Goal: Use online tool/utility: Utilize a website feature to perform a specific function

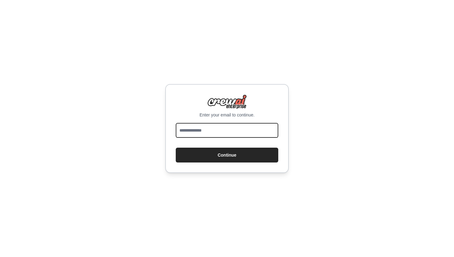
click at [215, 127] on input "email" at bounding box center [227, 130] width 103 height 15
click at [216, 132] on input "email" at bounding box center [227, 130] width 103 height 15
type input "**********"
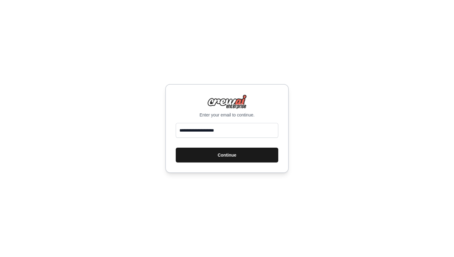
click at [229, 151] on button "Continue" at bounding box center [227, 155] width 103 height 15
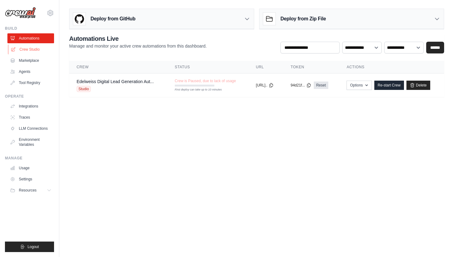
click at [37, 48] on link "Crew Studio" at bounding box center [31, 49] width 47 height 10
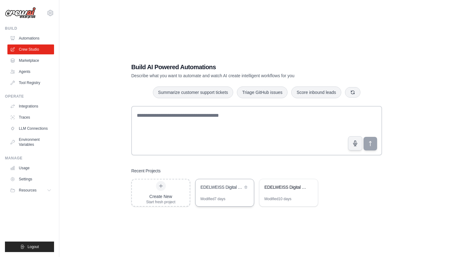
click at [227, 189] on div "EDELWEISS Digital Lead Generation Automation" at bounding box center [221, 187] width 42 height 6
click at [232, 193] on div "EDELWEISS Digital Lead Generation Automation" at bounding box center [224, 187] width 58 height 17
click at [243, 188] on button at bounding box center [246, 187] width 6 height 6
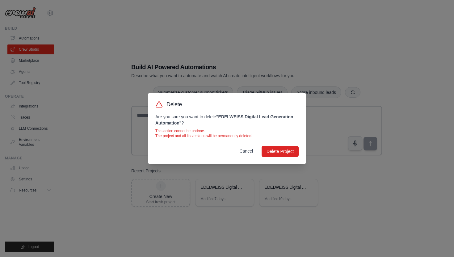
click at [247, 152] on button "Cancel" at bounding box center [245, 150] width 23 height 11
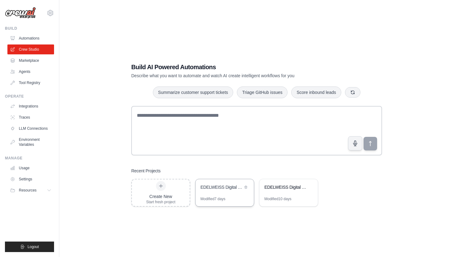
click at [225, 197] on div "Modified 7 days" at bounding box center [212, 198] width 25 height 5
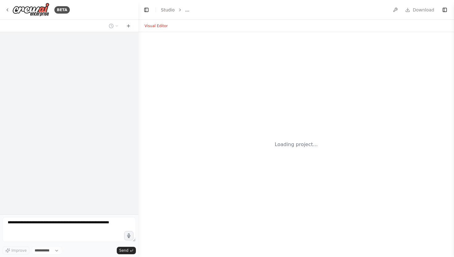
select select "****"
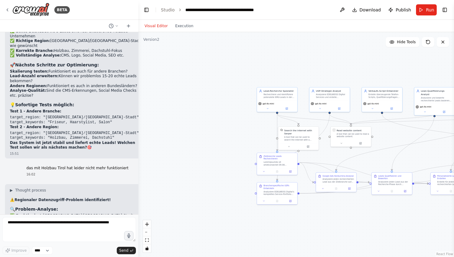
scroll to position [14463, 0]
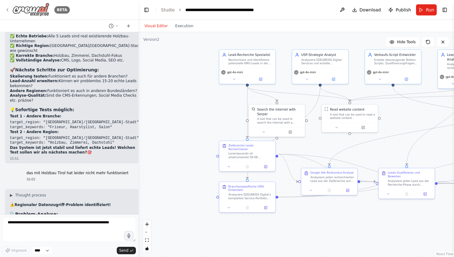
click at [8, 10] on icon at bounding box center [7, 9] width 5 height 5
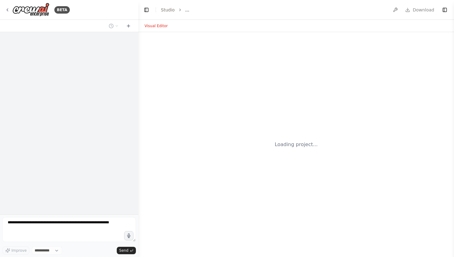
select select "****"
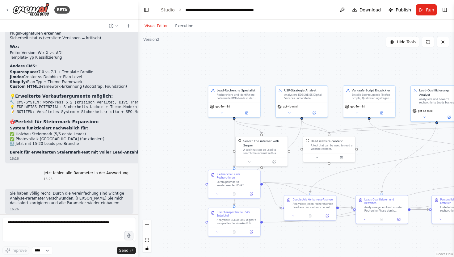
scroll to position [14978, 0]
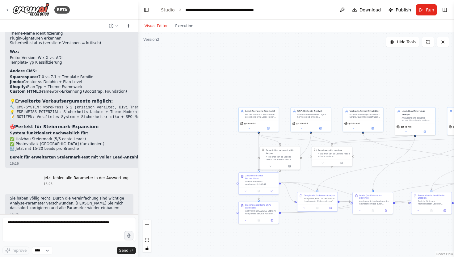
click at [128, 25] on icon at bounding box center [128, 25] width 0 height 3
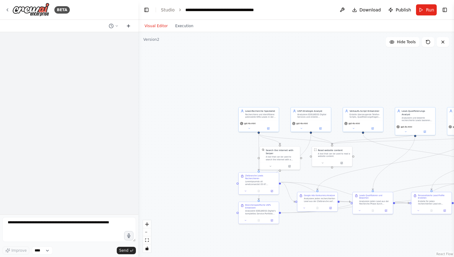
scroll to position [0, 0]
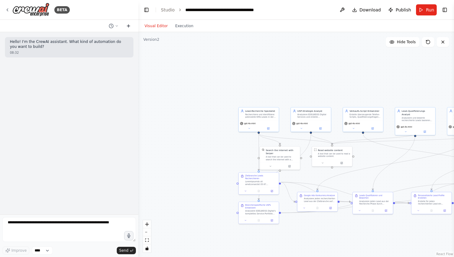
click at [128, 25] on icon at bounding box center [128, 25] width 0 height 3
click at [8, 10] on icon at bounding box center [7, 9] width 5 height 5
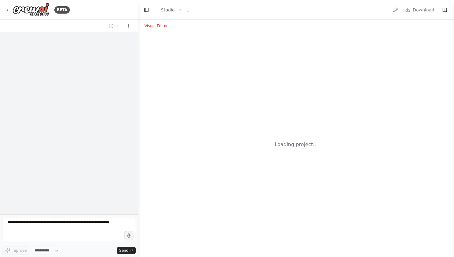
select select "****"
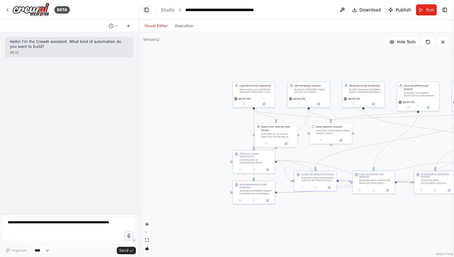
click at [147, 8] on button "Toggle Left Sidebar" at bounding box center [146, 10] width 9 height 9
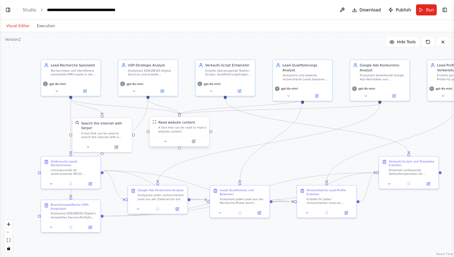
drag, startPoint x: 193, startPoint y: 116, endPoint x: 193, endPoint y: 122, distance: 5.9
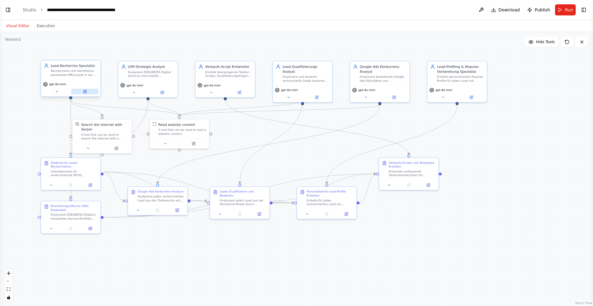
click at [83, 91] on icon at bounding box center [84, 91] width 3 height 3
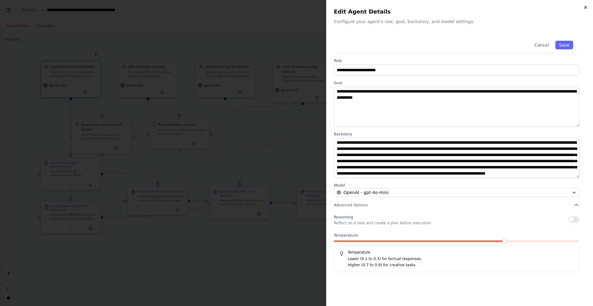
click at [454, 6] on icon "button" at bounding box center [585, 7] width 5 height 5
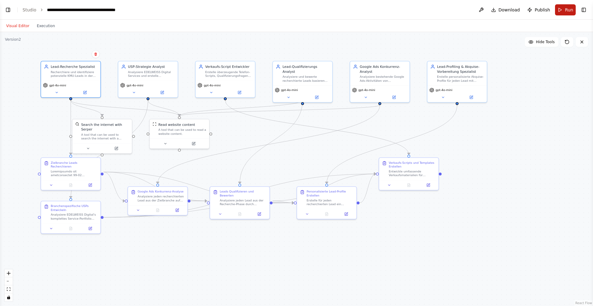
click at [454, 10] on span "Run" at bounding box center [569, 10] width 8 height 6
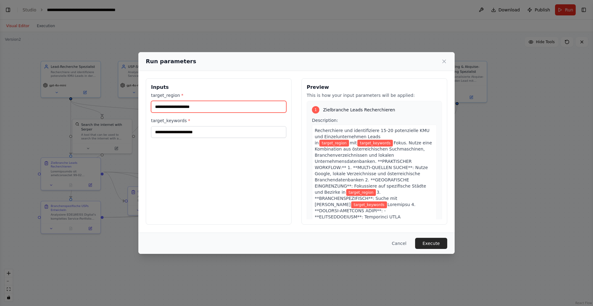
click at [175, 107] on input "target_region *" at bounding box center [218, 107] width 135 height 12
click at [162, 153] on div "Inputs target_region * target_keywords *" at bounding box center [219, 151] width 146 height 146
click at [427, 245] on button "Execute" at bounding box center [431, 243] width 32 height 11
click at [178, 108] on input "target_region *" at bounding box center [218, 107] width 135 height 12
type input "**********"
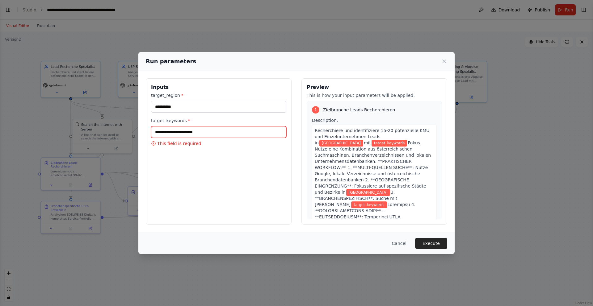
click at [172, 132] on input "target_keywords *" at bounding box center [218, 132] width 135 height 12
type input "*******"
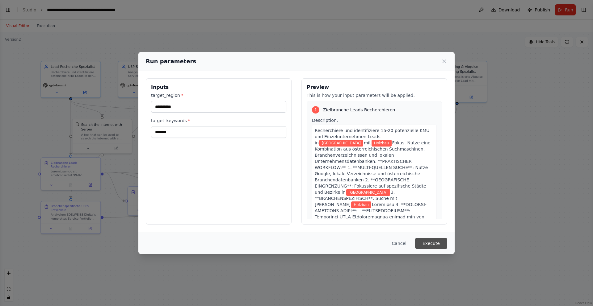
click at [434, 243] on button "Execute" at bounding box center [431, 243] width 32 height 11
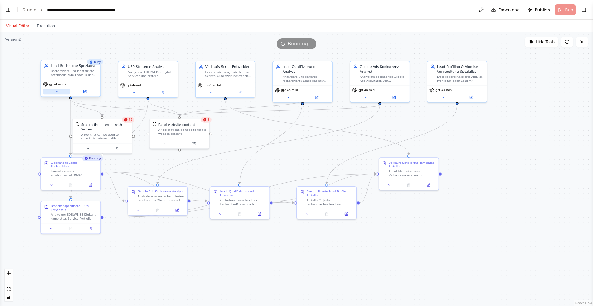
click at [55, 93] on icon at bounding box center [57, 92] width 4 height 4
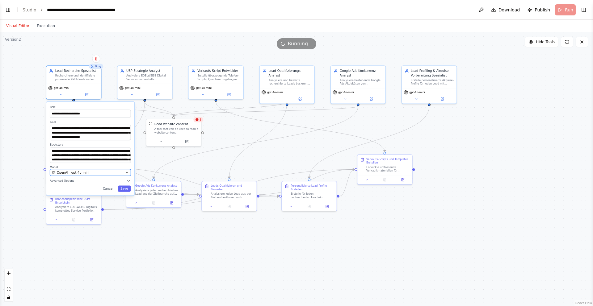
click at [126, 171] on icon "button" at bounding box center [127, 173] width 4 height 4
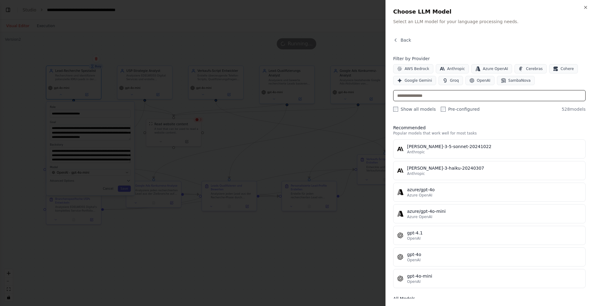
click at [425, 94] on input "text" at bounding box center [489, 95] width 192 height 11
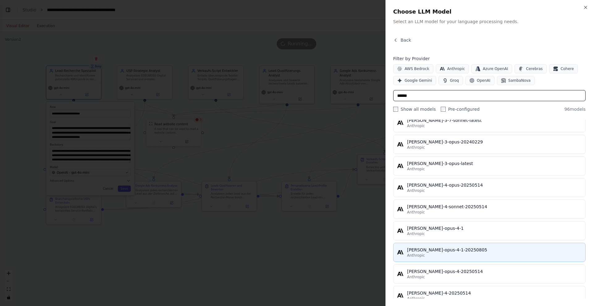
scroll to position [1927, 0]
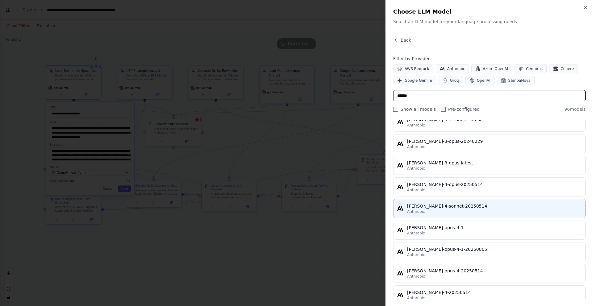
type input "******"
click at [427, 210] on div "Anthropic" at bounding box center [494, 211] width 174 height 5
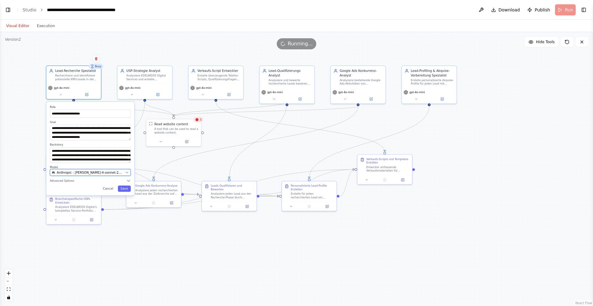
click at [128, 173] on icon "button" at bounding box center [127, 173] width 4 height 4
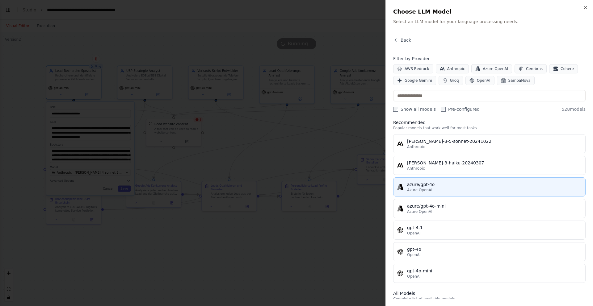
scroll to position [12, 0]
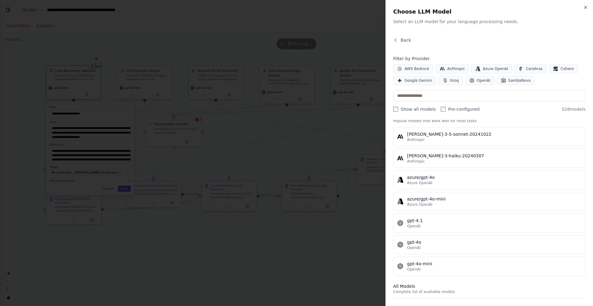
click at [265, 163] on div at bounding box center [296, 153] width 593 height 306
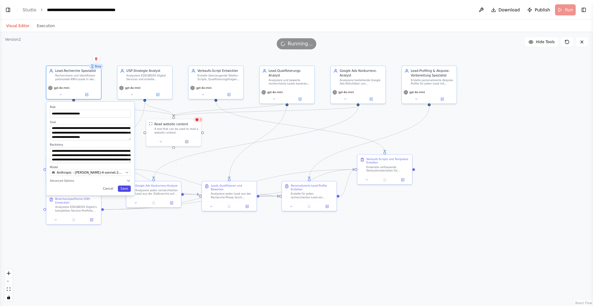
click at [128, 188] on button "Save" at bounding box center [124, 189] width 13 height 6
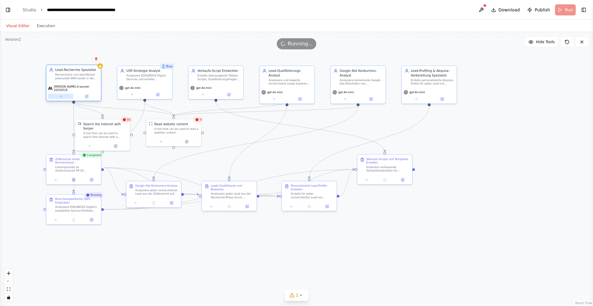
click at [61, 95] on icon at bounding box center [61, 97] width 4 height 4
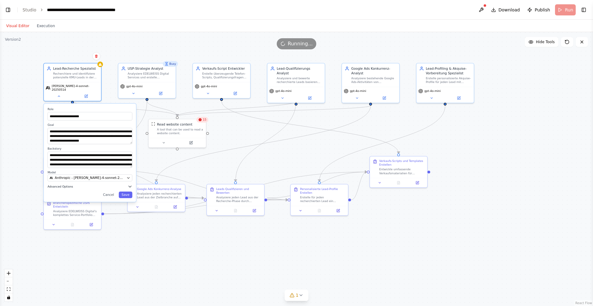
click at [62, 185] on span "Advanced Options" at bounding box center [60, 187] width 25 height 4
click at [124, 239] on button "Save" at bounding box center [126, 242] width 14 height 6
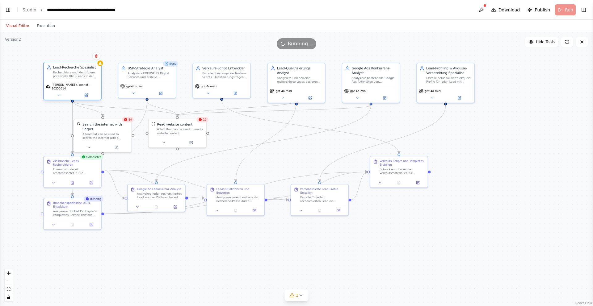
click at [101, 66] on div "Lead-Recherche Spezialist Recherchiere und identifiziere potenzielle KMU-Leads …" at bounding box center [72, 81] width 58 height 39
click at [59, 93] on icon at bounding box center [59, 95] width 4 height 4
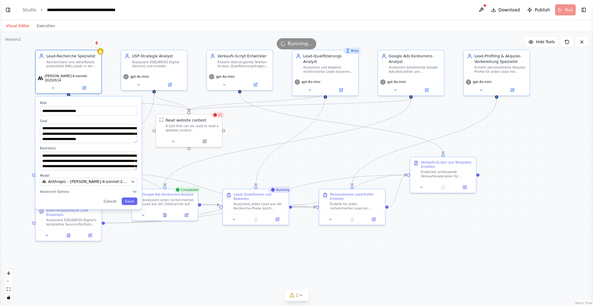
click at [110, 202] on div "**********" at bounding box center [89, 153] width 106 height 113
click at [111, 199] on button "Cancel" at bounding box center [109, 201] width 19 height 7
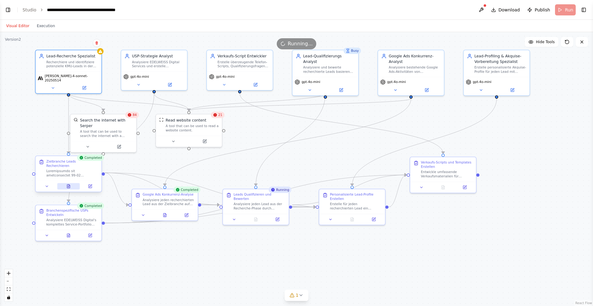
click at [70, 185] on icon at bounding box center [68, 187] width 3 height 4
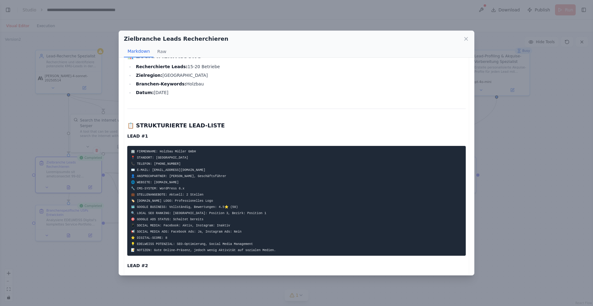
scroll to position [29, 0]
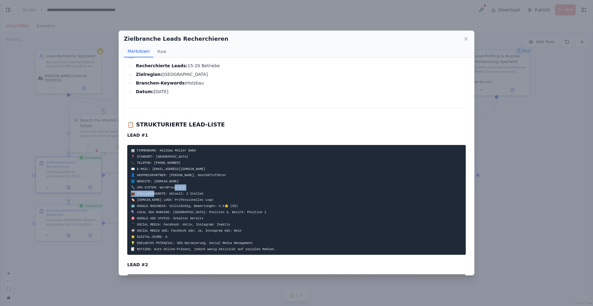
drag, startPoint x: 136, startPoint y: 195, endPoint x: 171, endPoint y: 196, distance: 34.3
click at [171, 196] on pre "🏢 FIRMENNAME: Holzbau Müller GmbH 📍 STANDORT: Graz 📞 TELEFON: +43 316 123456 ✉️…" at bounding box center [296, 200] width 338 height 110
click at [234, 185] on pre "🏢 FIRMENNAME: Holzbau Müller GmbH 📍 STANDORT: Graz 📞 TELEFON: +43 316 123456 ✉️…" at bounding box center [296, 200] width 338 height 110
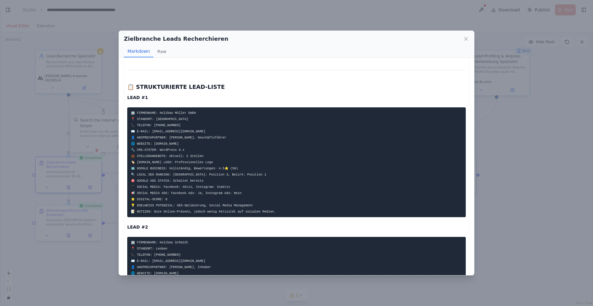
scroll to position [67, 0]
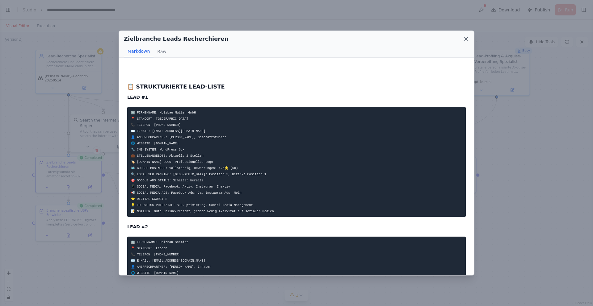
click at [454, 38] on icon at bounding box center [466, 39] width 6 height 6
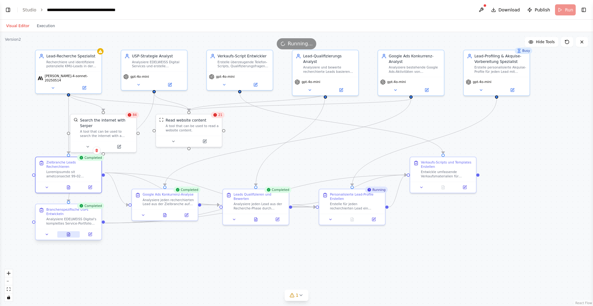
click at [68, 237] on button at bounding box center [68, 234] width 23 height 6
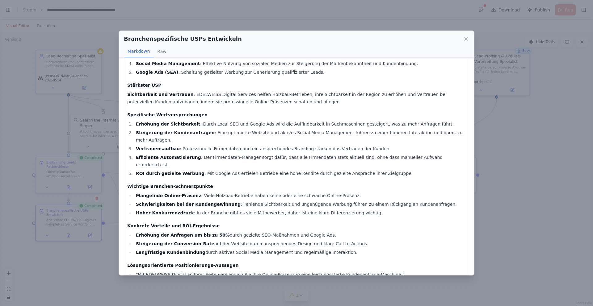
scroll to position [53, 0]
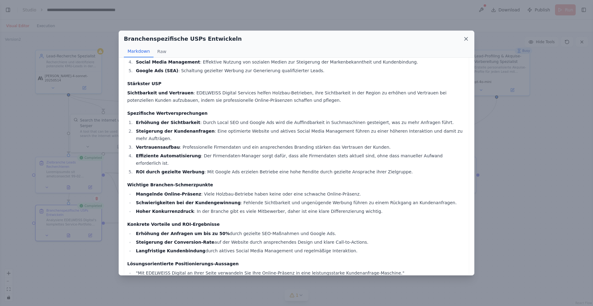
click at [454, 39] on icon at bounding box center [465, 38] width 3 height 3
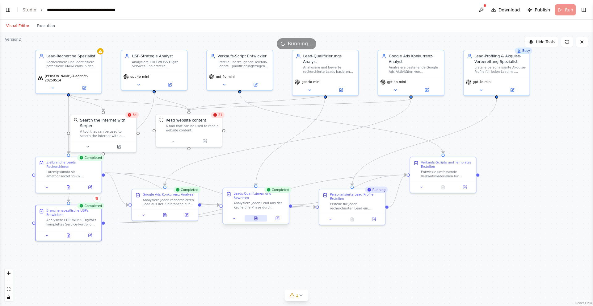
click at [258, 216] on icon at bounding box center [256, 218] width 4 height 4
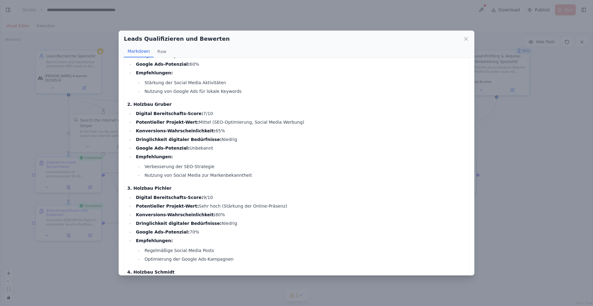
scroll to position [61, 0]
click at [454, 38] on icon at bounding box center [465, 38] width 3 height 3
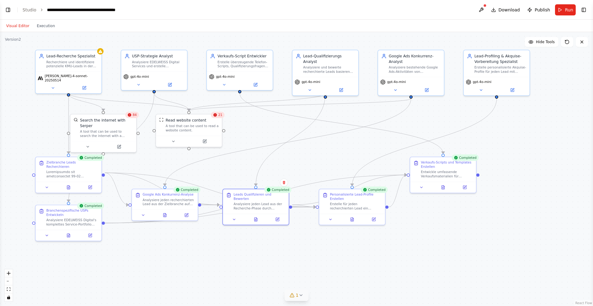
click at [301, 257] on icon at bounding box center [300, 295] width 5 height 5
click at [259, 246] on div ".deletable-edge-delete-btn { width: 20px; height: 20px; border: 0px solid #ffff…" at bounding box center [296, 169] width 593 height 274
click at [429, 257] on button at bounding box center [434, 275] width 10 height 7
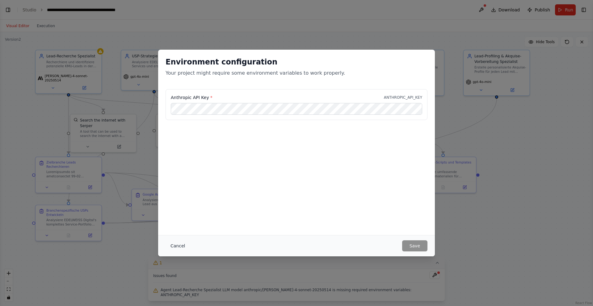
click at [176, 245] on button "Cancel" at bounding box center [178, 246] width 24 height 11
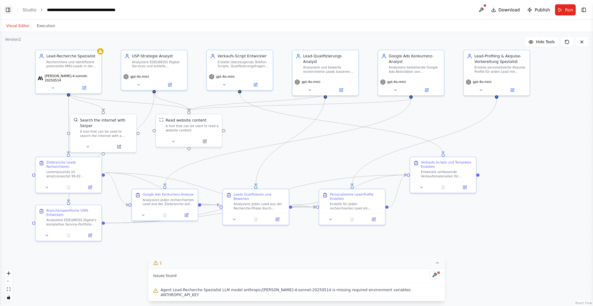
click at [9, 8] on button "Toggle Left Sidebar" at bounding box center [8, 10] width 9 height 9
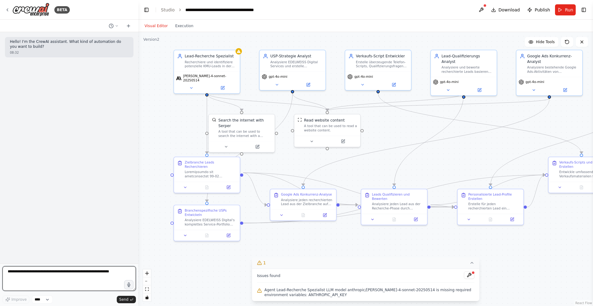
click at [34, 257] on textarea at bounding box center [68, 279] width 133 height 25
click at [23, 257] on textarea at bounding box center [68, 279] width 133 height 25
type textarea "**********"
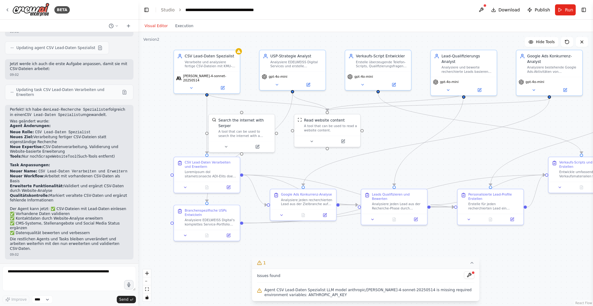
scroll to position [93, 0]
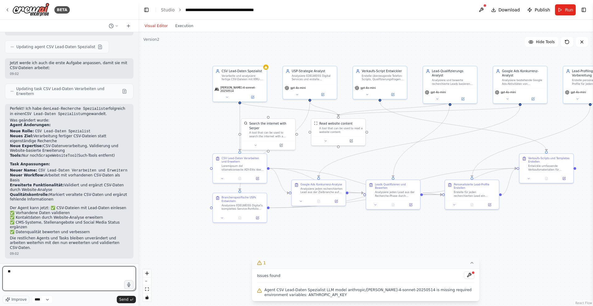
type textarea "*"
type textarea "********"
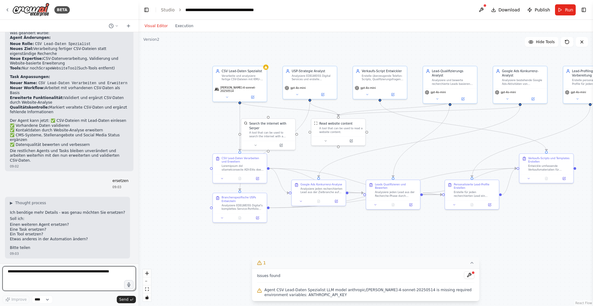
scroll to position [180, 0]
click at [243, 74] on div "Verarbeite und analysiere fertige CSV-Dateien mit KMU-Lead Daten für {target_re…" at bounding box center [243, 76] width 43 height 7
click at [261, 60] on icon at bounding box center [262, 58] width 2 height 3
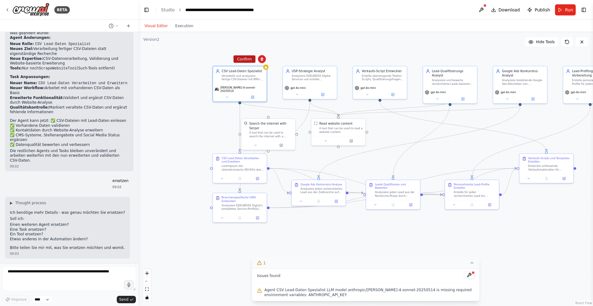
click at [237, 57] on button "Confirm" at bounding box center [244, 59] width 22 height 7
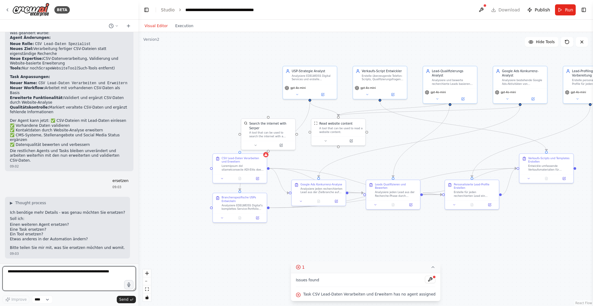
click at [27, 257] on textarea at bounding box center [68, 279] width 133 height 25
type textarea "*"
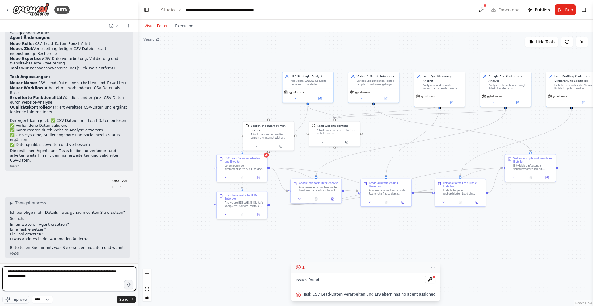
type textarea "**********"
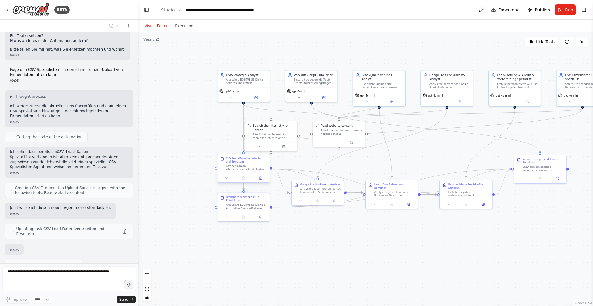
scroll to position [411, 0]
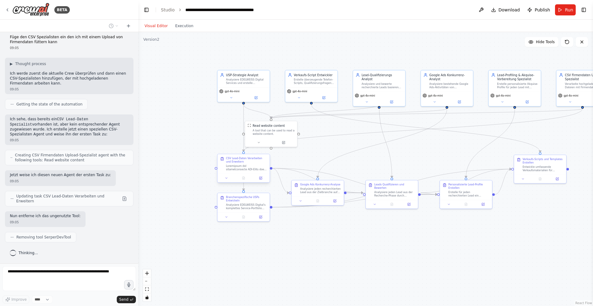
click at [232, 162] on div "CSV Lead-Daten Verarbeiten und Erweitern" at bounding box center [246, 160] width 41 height 7
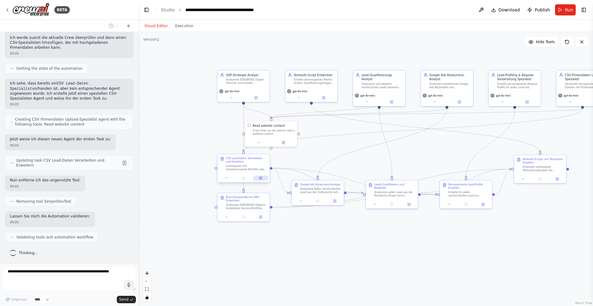
click at [260, 177] on icon at bounding box center [260, 178] width 2 height 2
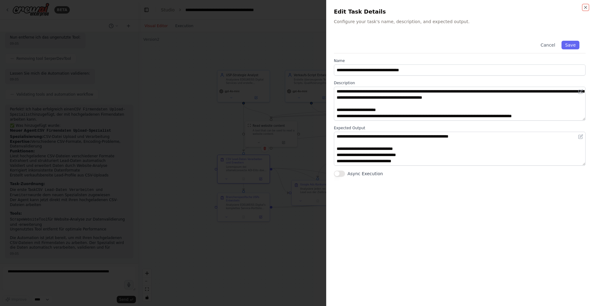
scroll to position [593, 0]
click at [454, 44] on button "Save" at bounding box center [570, 45] width 18 height 9
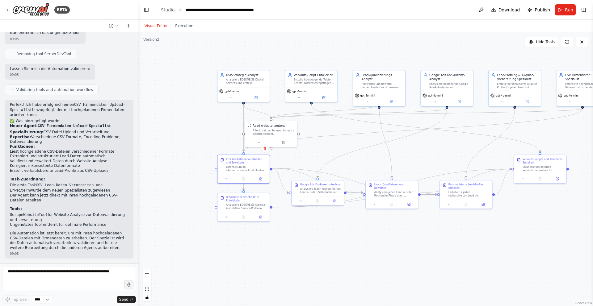
click at [188, 181] on div ".deletable-edge-delete-btn { width: 20px; height: 20px; border: 0px solid #ffff…" at bounding box center [365, 169] width 455 height 274
click at [32, 257] on textarea at bounding box center [68, 279] width 133 height 25
type textarea "**********"
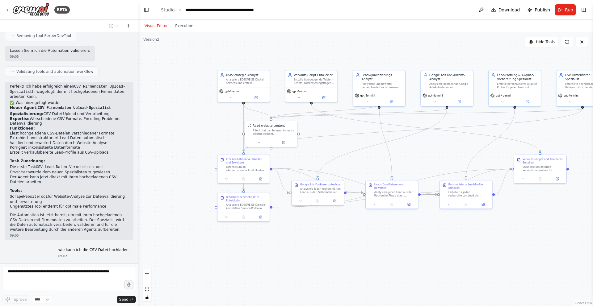
scroll to position [630, 0]
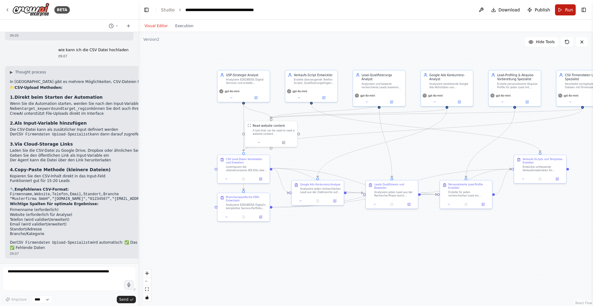
click at [454, 8] on span "Run" at bounding box center [569, 10] width 8 height 6
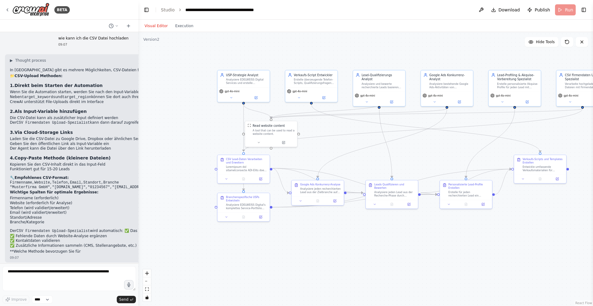
scroll to position [827, 0]
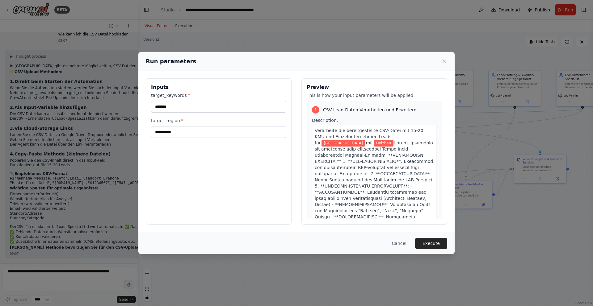
click at [349, 110] on span "CSV Lead-Daten Verarbeiten und Erweitern" at bounding box center [369, 110] width 93 height 6
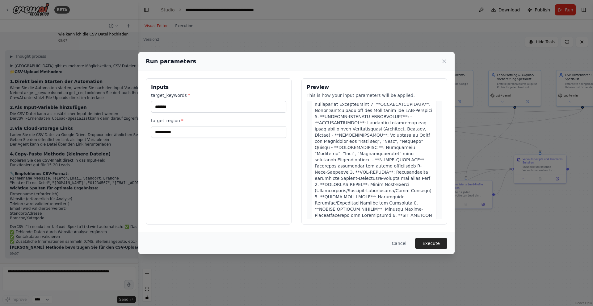
scroll to position [0, 0]
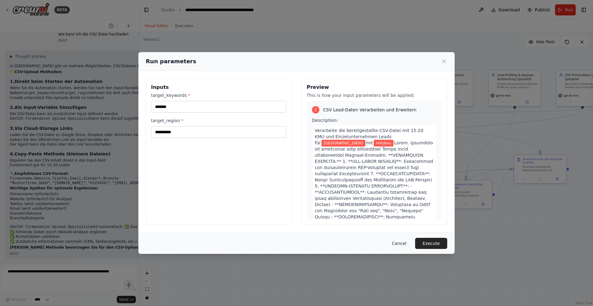
click at [405, 243] on button "Cancel" at bounding box center [399, 243] width 24 height 11
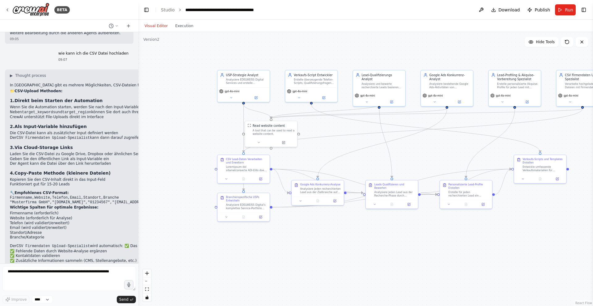
scroll to position [807, 0]
click at [454, 8] on button "Run" at bounding box center [565, 9] width 21 height 11
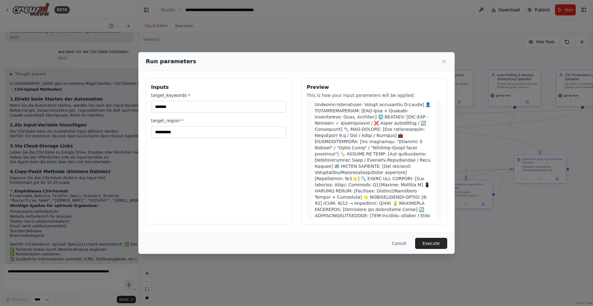
scroll to position [0, 0]
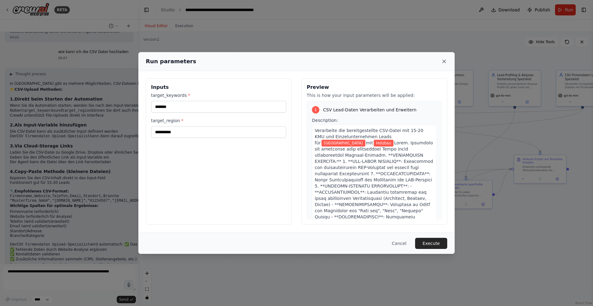
click at [444, 61] on icon at bounding box center [444, 61] width 3 height 3
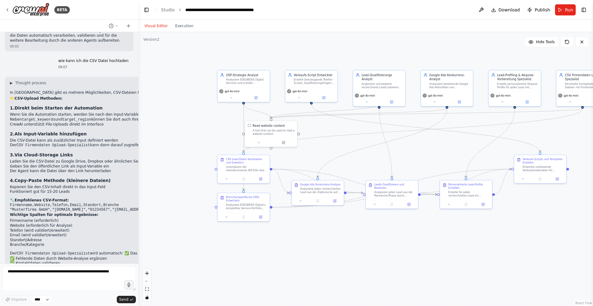
scroll to position [794, 0]
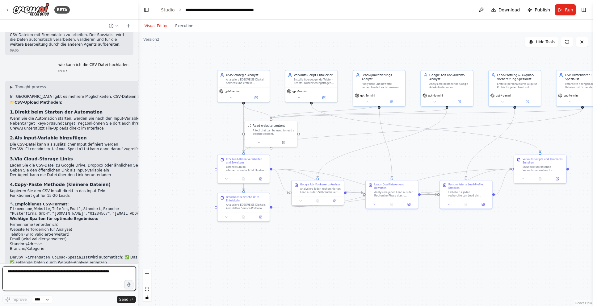
click at [33, 257] on textarea at bounding box center [68, 279] width 133 height 25
type textarea "**********"
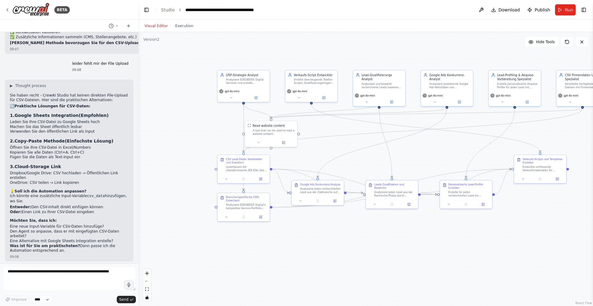
scroll to position [1035, 0]
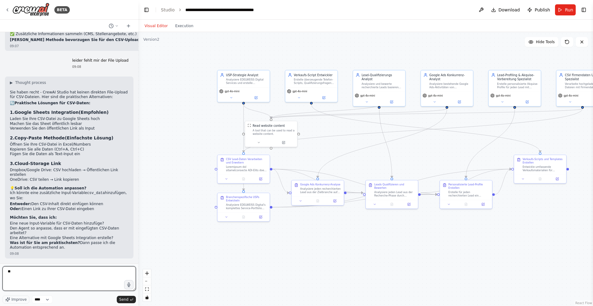
type textarea "*"
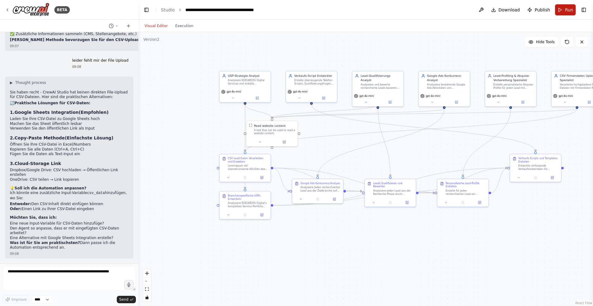
click at [454, 10] on button "Run" at bounding box center [565, 9] width 21 height 11
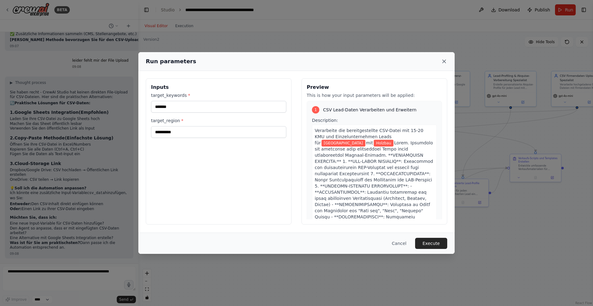
click at [444, 61] on icon at bounding box center [444, 61] width 6 height 6
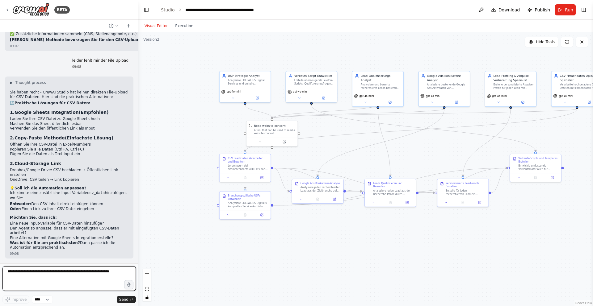
click at [52, 257] on textarea at bounding box center [68, 279] width 133 height 25
type textarea "**********"
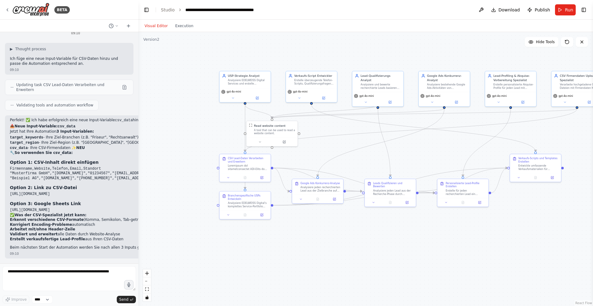
scroll to position [1280, 0]
click at [454, 10] on button "Run" at bounding box center [565, 9] width 21 height 11
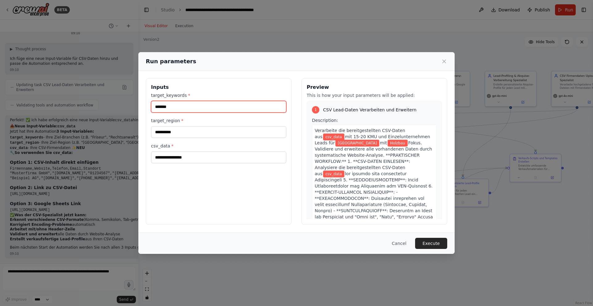
drag, startPoint x: 178, startPoint y: 108, endPoint x: 133, endPoint y: 107, distance: 44.5
click at [133, 107] on div "**********" at bounding box center [296, 153] width 593 height 306
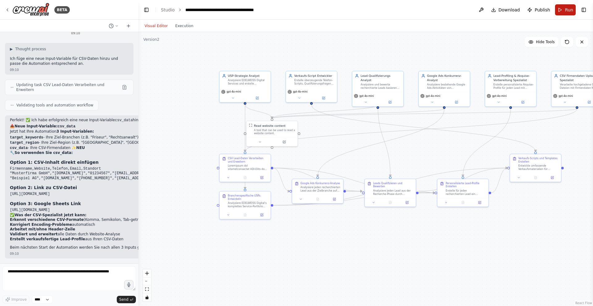
click at [454, 9] on button "Run" at bounding box center [565, 9] width 21 height 11
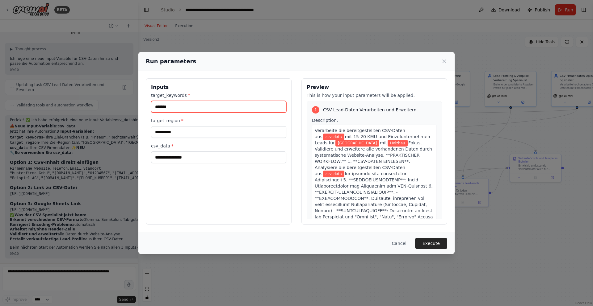
drag, startPoint x: 180, startPoint y: 107, endPoint x: 169, endPoint y: 107, distance: 11.7
click at [169, 107] on input "*******" at bounding box center [218, 107] width 135 height 12
type input "*"
type input "*****"
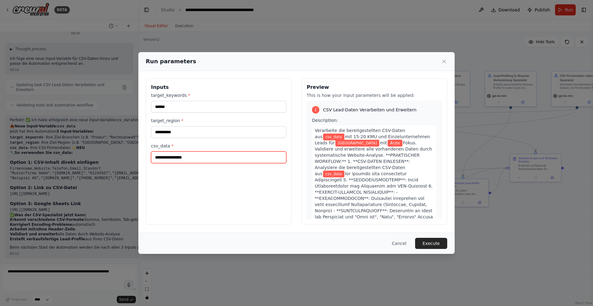
click at [177, 159] on input "csv_data *" at bounding box center [218, 158] width 135 height 12
click at [181, 160] on input "csv_data *" at bounding box center [218, 158] width 135 height 12
click at [178, 152] on input "csv_data *" at bounding box center [218, 158] width 135 height 12
click at [173, 155] on input "csv_data *" at bounding box center [218, 158] width 135 height 12
click at [444, 61] on icon at bounding box center [444, 61] width 3 height 3
